Goal: Navigation & Orientation: Find specific page/section

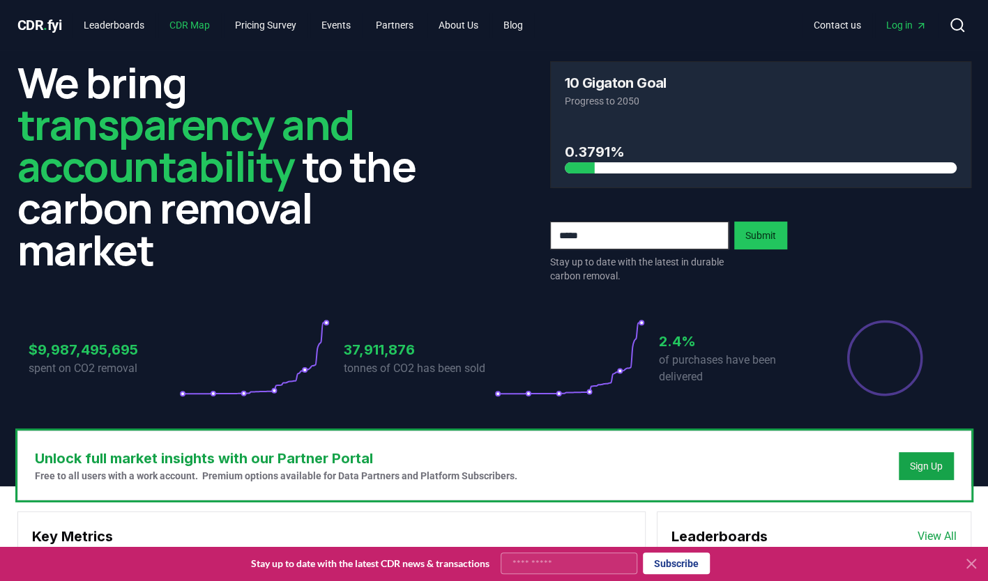
click at [197, 26] on link "CDR Map" at bounding box center [189, 25] width 63 height 25
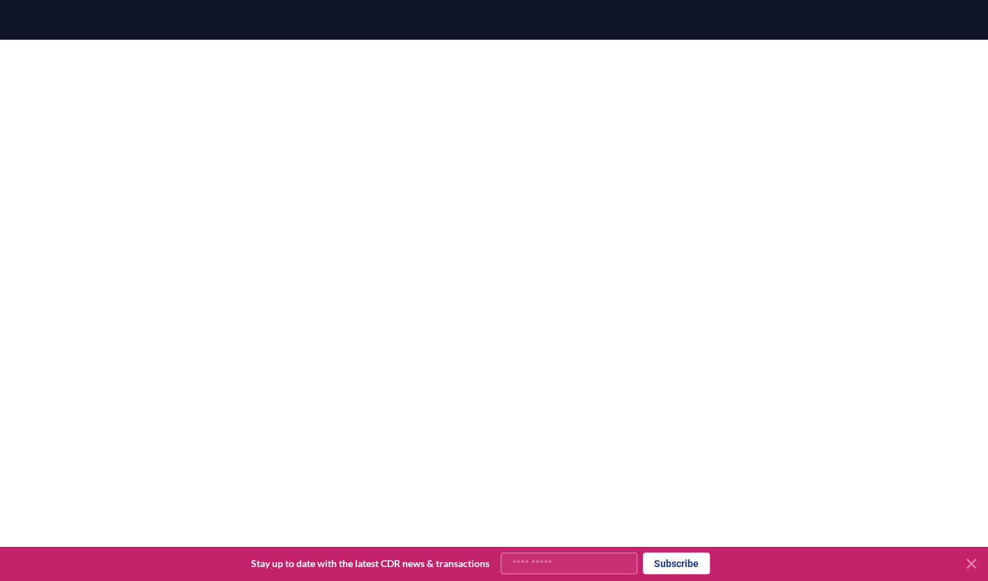
scroll to position [158, 0]
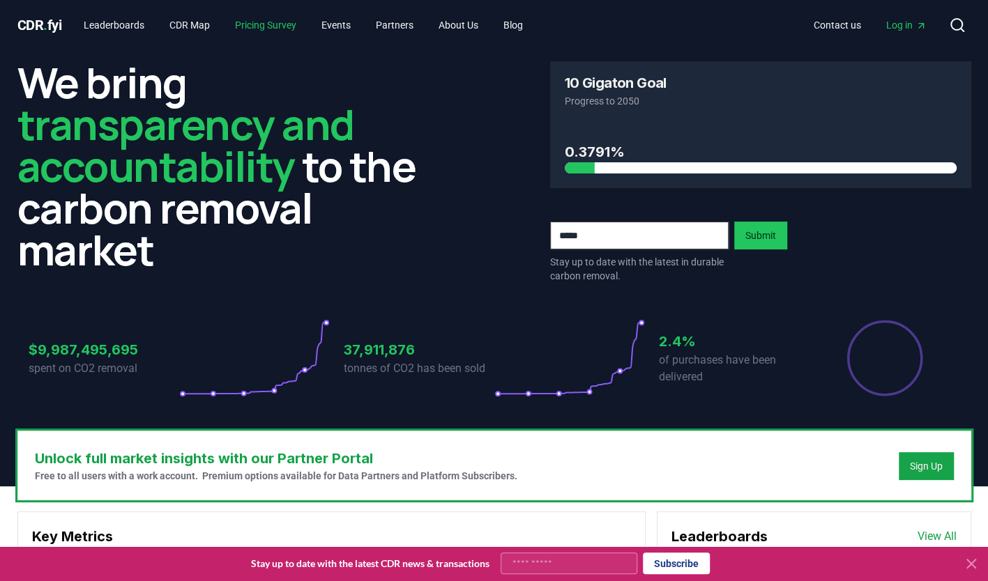
click at [277, 24] on link "Pricing Survey" at bounding box center [266, 25] width 84 height 25
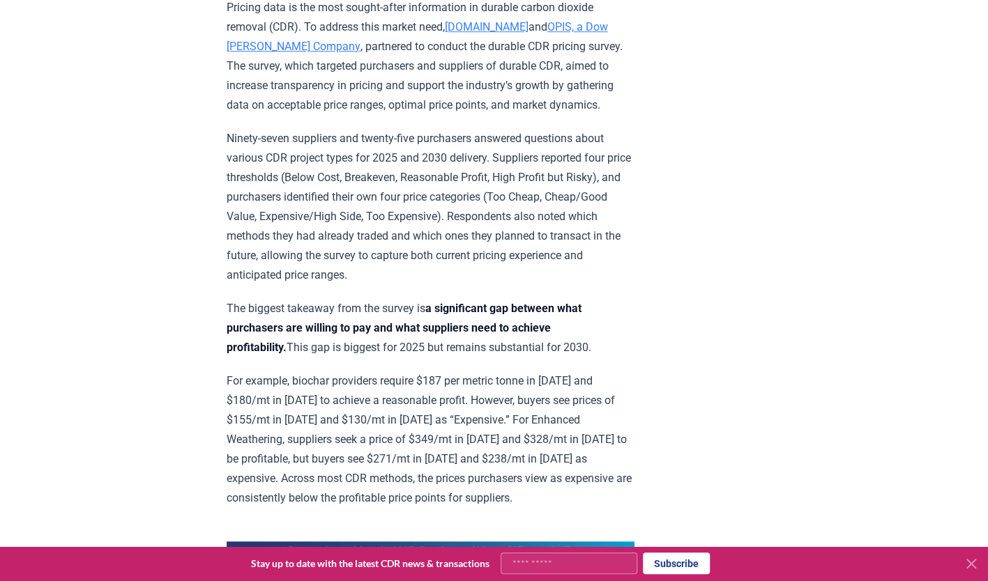
scroll to position [512, 0]
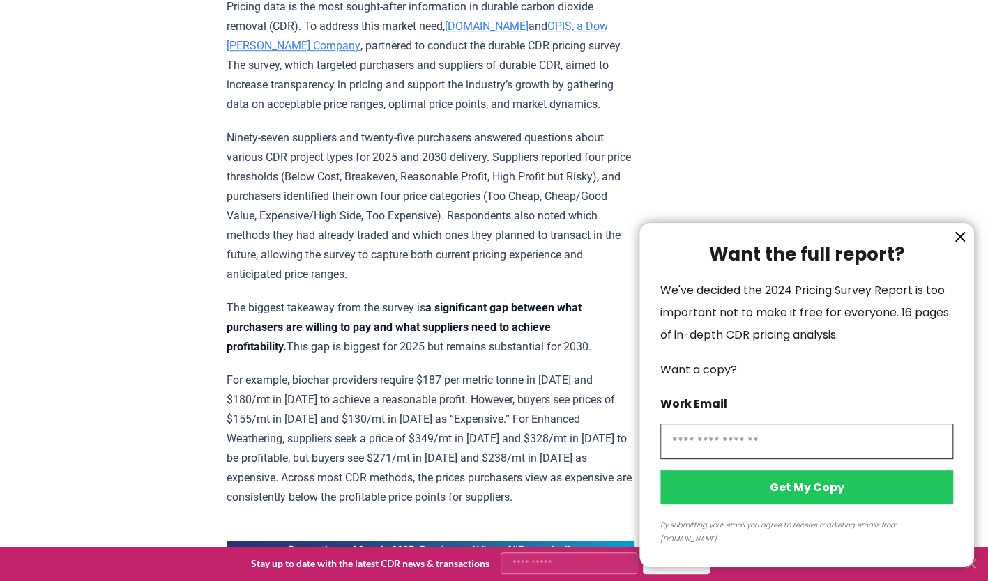
click at [959, 245] on icon "information" at bounding box center [960, 237] width 17 height 17
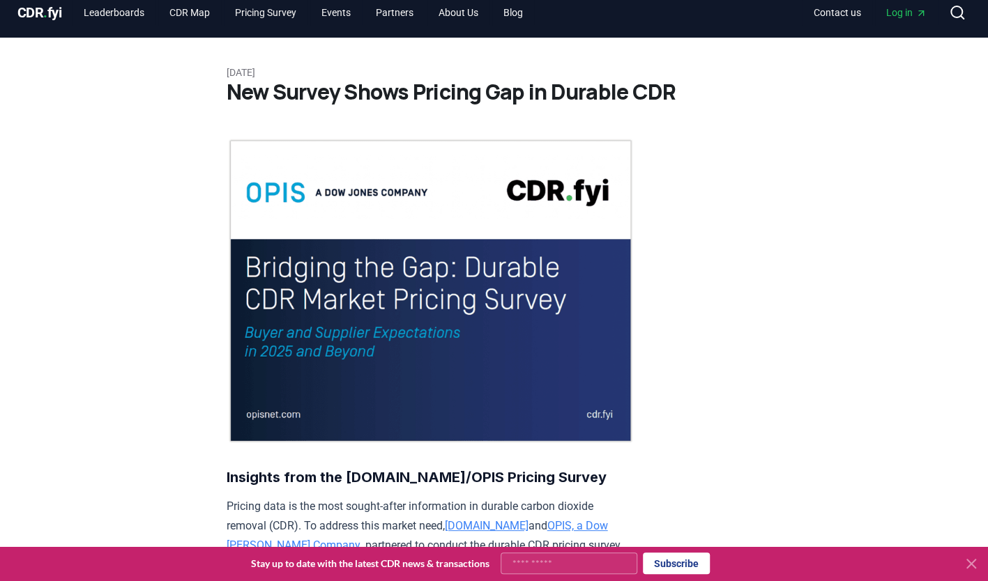
scroll to position [0, 0]
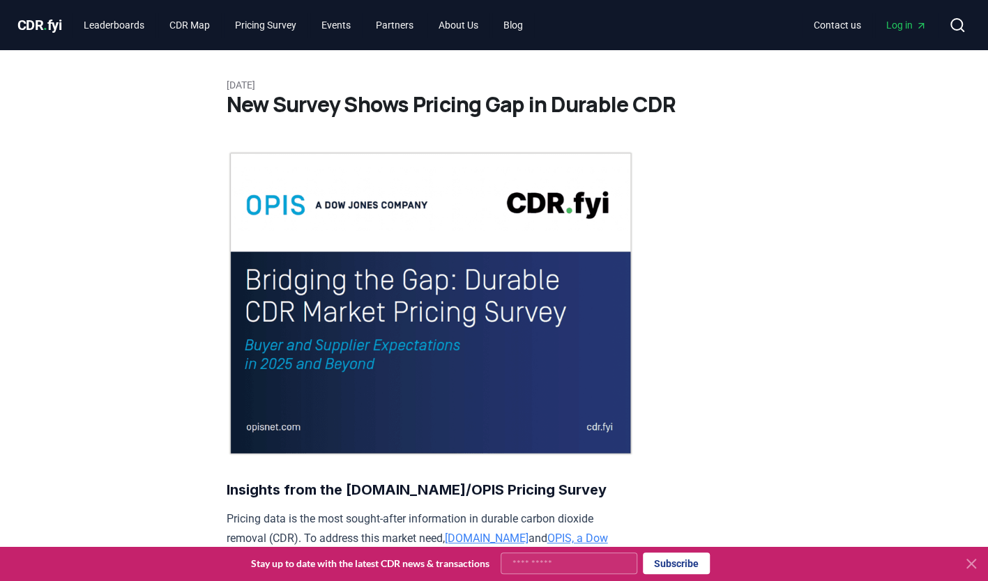
click at [47, 20] on span "." at bounding box center [45, 25] width 4 height 17
